Goal: Transaction & Acquisition: Purchase product/service

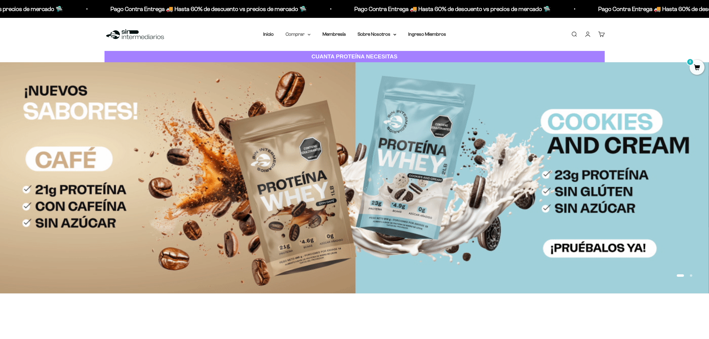
click at [296, 32] on summary "Comprar" at bounding box center [297, 34] width 25 height 8
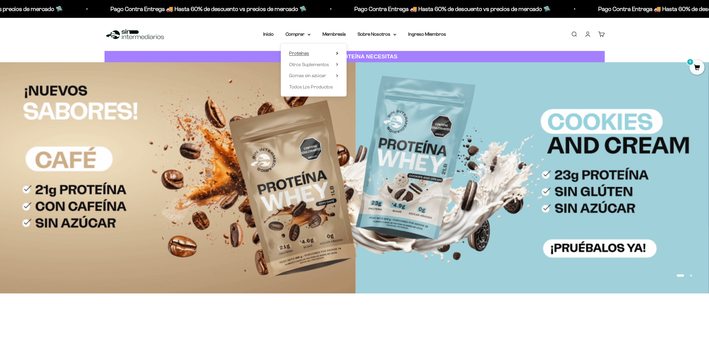
click at [300, 52] on span "Proteínas" at bounding box center [299, 53] width 20 height 5
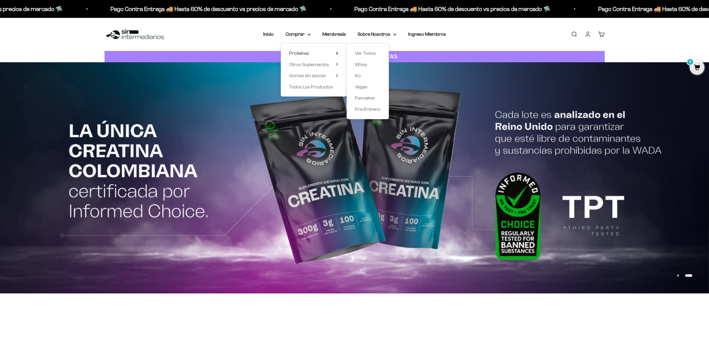
click at [362, 60] on div "Ver Todos Whey Iso Vegan Pancakes Pre-Entreno" at bounding box center [368, 81] width 42 height 76
click at [360, 64] on span "Whey" at bounding box center [361, 64] width 12 height 5
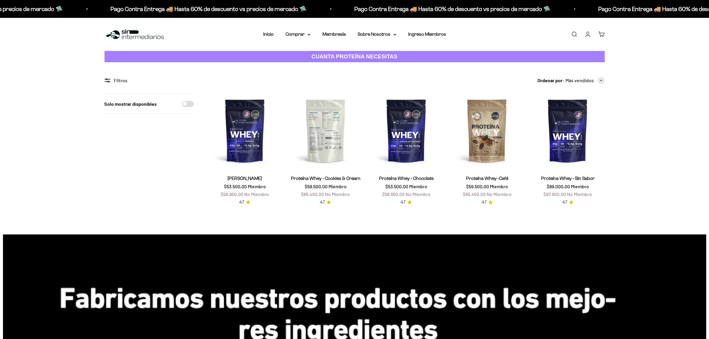
click at [330, 146] on img at bounding box center [326, 131] width 74 height 74
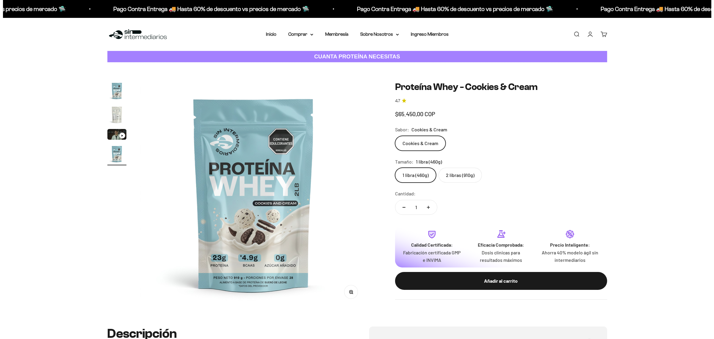
scroll to position [0, 700]
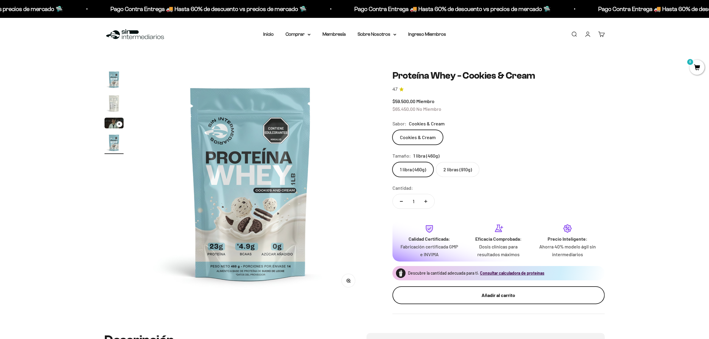
click at [480, 290] on button "Añadir al carrito" at bounding box center [498, 295] width 212 height 18
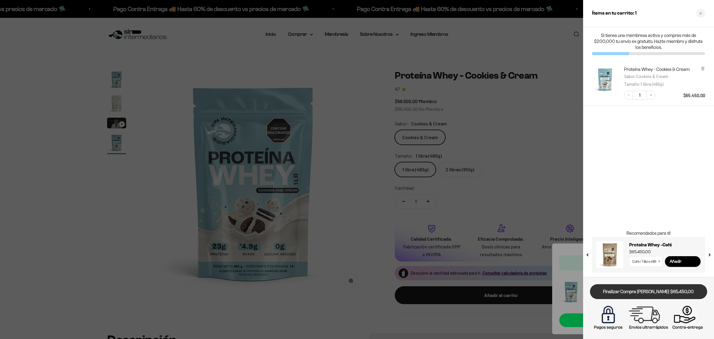
click at [658, 291] on link "Finalizar Compra [PERSON_NAME] $65.450,00" at bounding box center [648, 291] width 117 height 15
